Goal: Task Accomplishment & Management: Manage account settings

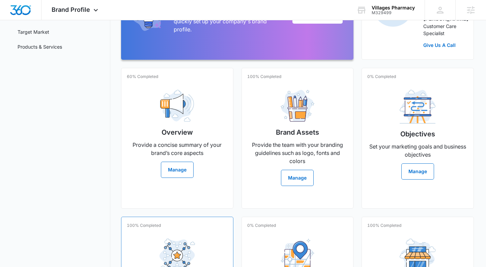
scroll to position [141, 0]
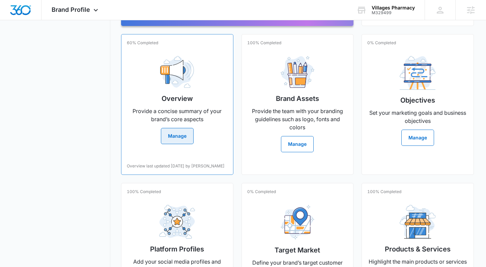
click at [194, 123] on p "Provide a concise summary of your brand’s core aspects" at bounding box center [177, 115] width 101 height 16
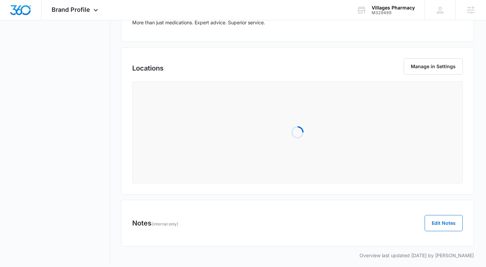
scroll to position [288, 0]
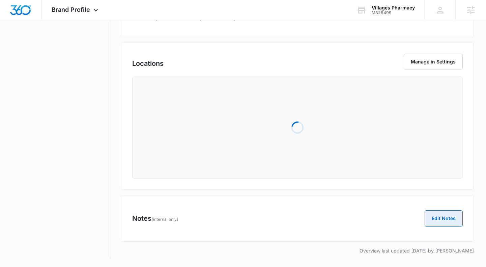
drag, startPoint x: 433, startPoint y: 216, endPoint x: 428, endPoint y: 217, distance: 4.7
click at [433, 217] on button "Edit Notes" at bounding box center [443, 218] width 38 height 16
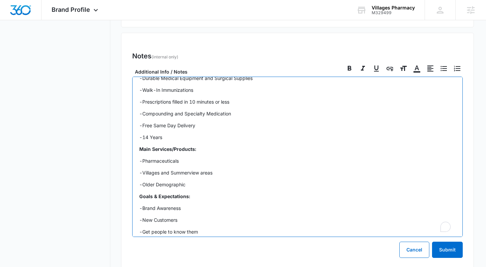
scroll to position [405, 0]
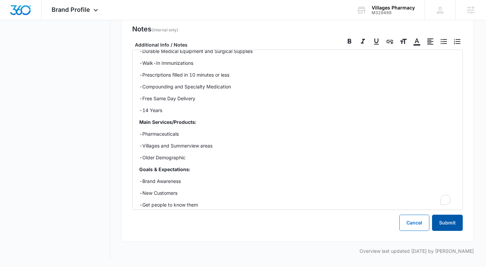
click at [452, 226] on button "Submit" at bounding box center [447, 222] width 31 height 16
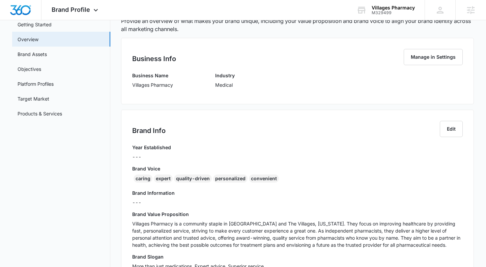
scroll to position [0, 0]
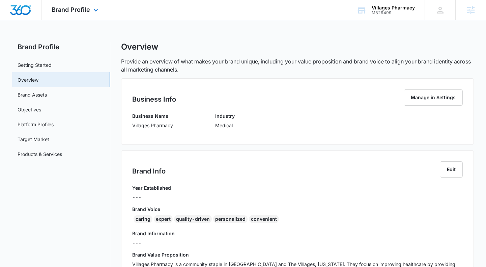
click at [25, 9] on img "Dashboard" at bounding box center [21, 10] width 22 height 10
